Goal: Transaction & Acquisition: Download file/media

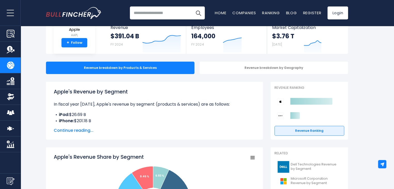
click at [187, 111] on div "Apple's Revenue by Segment In fiscal year [DATE], Apple's revenue by segment (p…" at bounding box center [154, 111] width 217 height 58
click at [187, 111] on div "Apple's Revenue by Segment In fiscal year [DATE], Apple's revenue by segment (p…" at bounding box center [155, 106] width 202 height 36
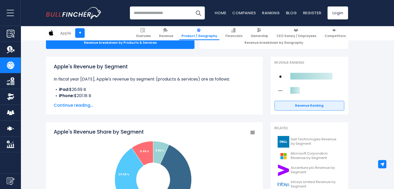
scroll to position [60, 0]
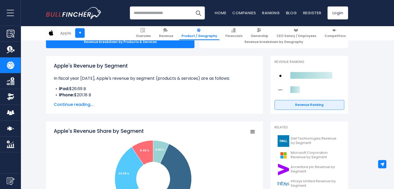
drag, startPoint x: 90, startPoint y: 94, endPoint x: 55, endPoint y: 93, distance: 34.7
click at [55, 93] on li "iPhone: $201.18 B" at bounding box center [155, 95] width 202 height 6
click at [56, 94] on li "iPhone: $201.18 B" at bounding box center [155, 95] width 202 height 6
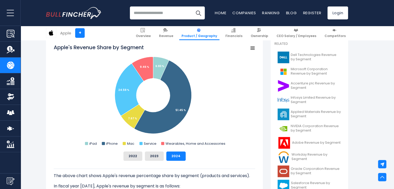
scroll to position [143, 0]
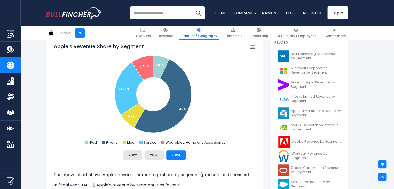
scroll to position [145, 0]
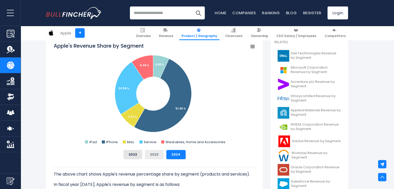
click at [154, 155] on button "2023" at bounding box center [154, 154] width 19 height 9
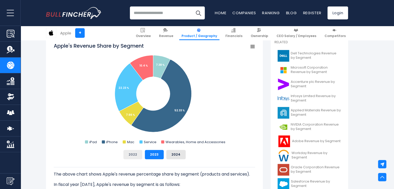
click at [139, 154] on button "2022" at bounding box center [133, 154] width 19 height 9
click at [154, 153] on button "2023" at bounding box center [154, 154] width 19 height 9
click at [170, 152] on button "2024" at bounding box center [175, 154] width 19 height 9
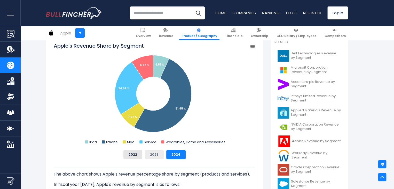
click at [152, 153] on button "2023" at bounding box center [154, 154] width 19 height 9
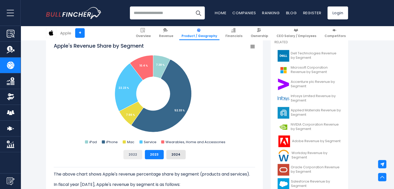
click at [142, 153] on button "2022" at bounding box center [133, 154] width 19 height 9
click at [153, 153] on button "2023" at bounding box center [154, 154] width 19 height 9
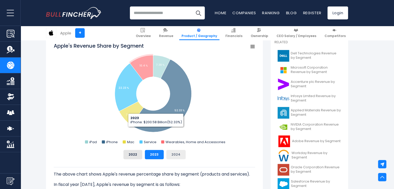
click at [176, 157] on button "2024" at bounding box center [175, 154] width 19 height 9
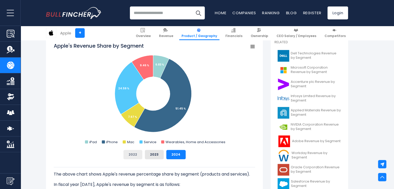
click at [141, 155] on button "2022" at bounding box center [133, 154] width 19 height 9
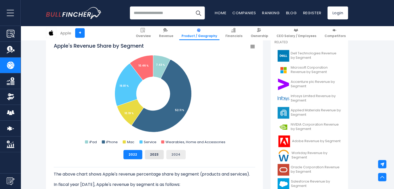
click at [175, 155] on button "2024" at bounding box center [175, 154] width 19 height 9
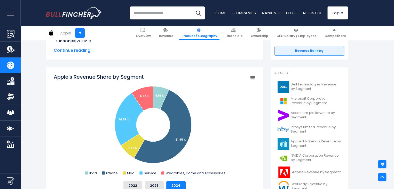
scroll to position [112, 0]
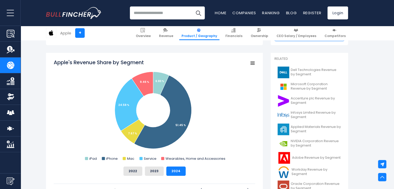
scroll to position [129, 0]
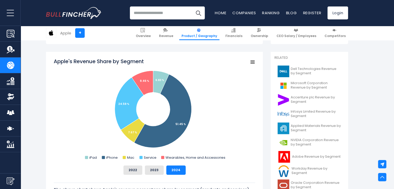
click at [251, 58] on rect "Apple's Revenue Share by Segment" at bounding box center [252, 61] width 7 height 7
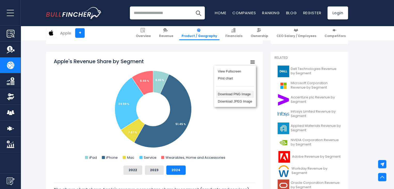
click at [240, 95] on li "Download PNG Image" at bounding box center [235, 93] width 38 height 7
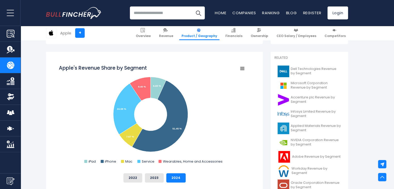
scroll to position [0, 0]
